Goal: Navigation & Orientation: Find specific page/section

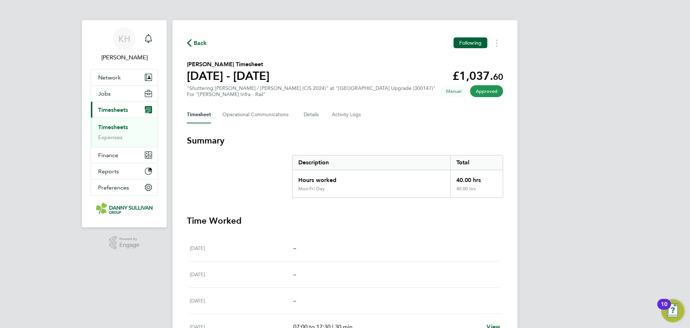
click at [120, 127] on link "Timesheets" at bounding box center [113, 127] width 30 height 7
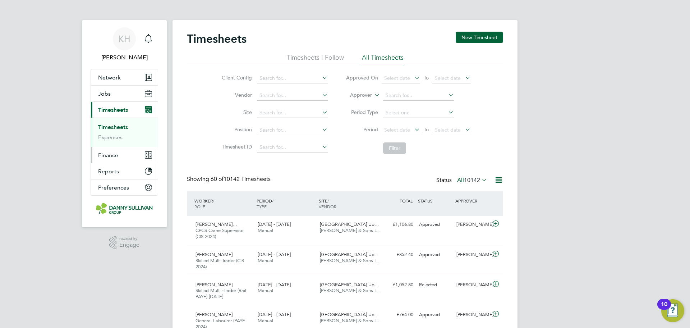
click at [128, 151] on button "Finance" at bounding box center [124, 155] width 67 height 16
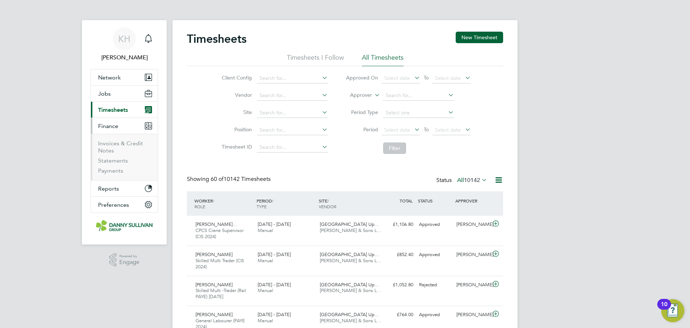
click at [114, 116] on button "Current page: Timesheets" at bounding box center [124, 110] width 67 height 16
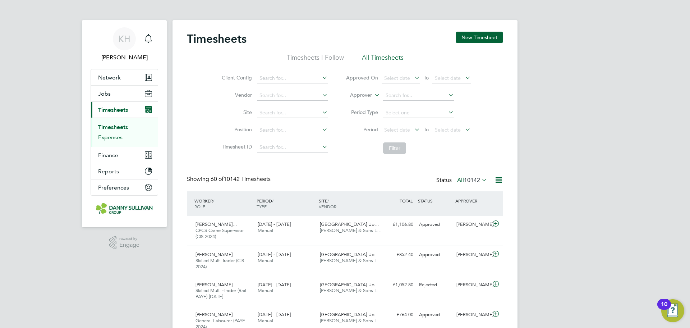
click at [115, 135] on link "Expenses" at bounding box center [110, 137] width 24 height 7
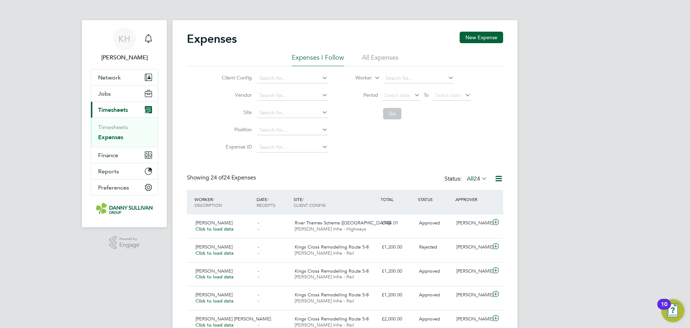
click at [379, 53] on li "All Expenses" at bounding box center [380, 59] width 37 height 13
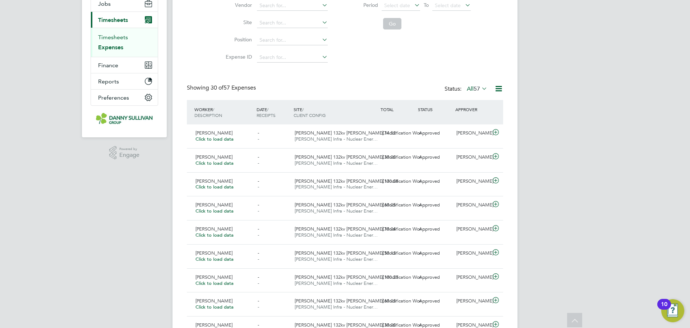
click at [110, 40] on link "Timesheets" at bounding box center [113, 37] width 30 height 7
